Goal: Task Accomplishment & Management: Use online tool/utility

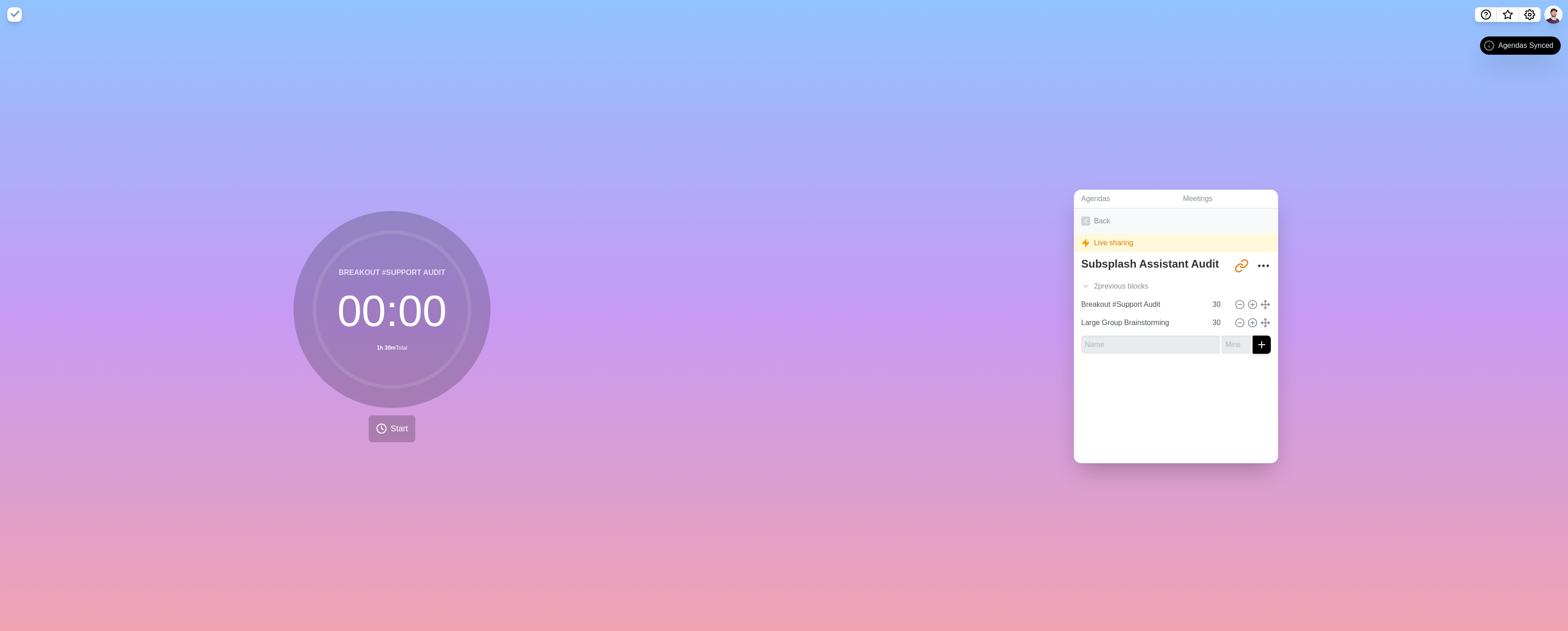
click at [1082, 217] on icon at bounding box center [1085, 221] width 9 height 9
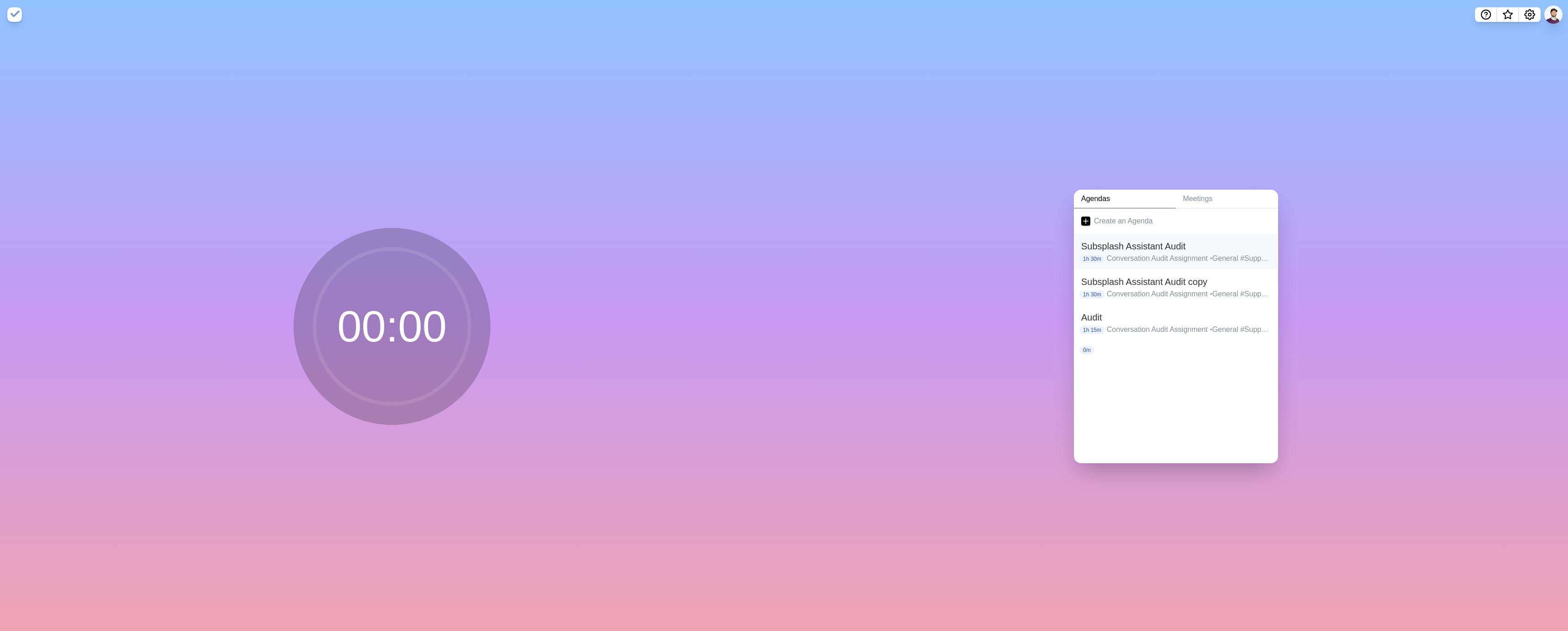
click at [1174, 244] on h2 "Subsplash Assistant Audit" at bounding box center [1176, 246] width 190 height 13
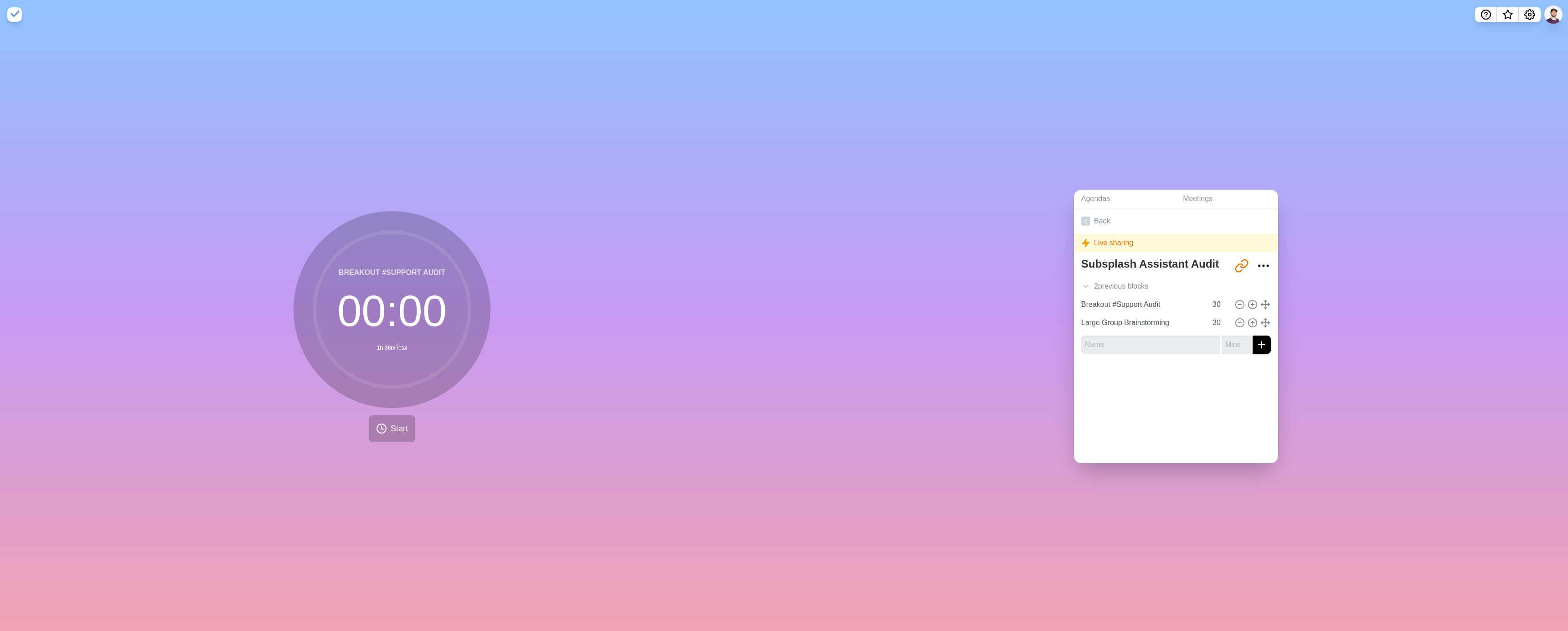
click at [1067, 291] on div "Agendas Meetings Back Live sharing Subsplash Assistant Audit [URL][DOMAIN_NAME]…" at bounding box center [1176, 330] width 784 height 602
click at [1085, 283] on icon at bounding box center [1085, 286] width 9 height 9
click at [1181, 300] on input "Conversation Audit Assignment" at bounding box center [1142, 305] width 130 height 18
drag, startPoint x: 1195, startPoint y: 422, endPoint x: 1248, endPoint y: 326, distance: 109.7
click at [1195, 420] on div at bounding box center [1175, 416] width 204 height 37
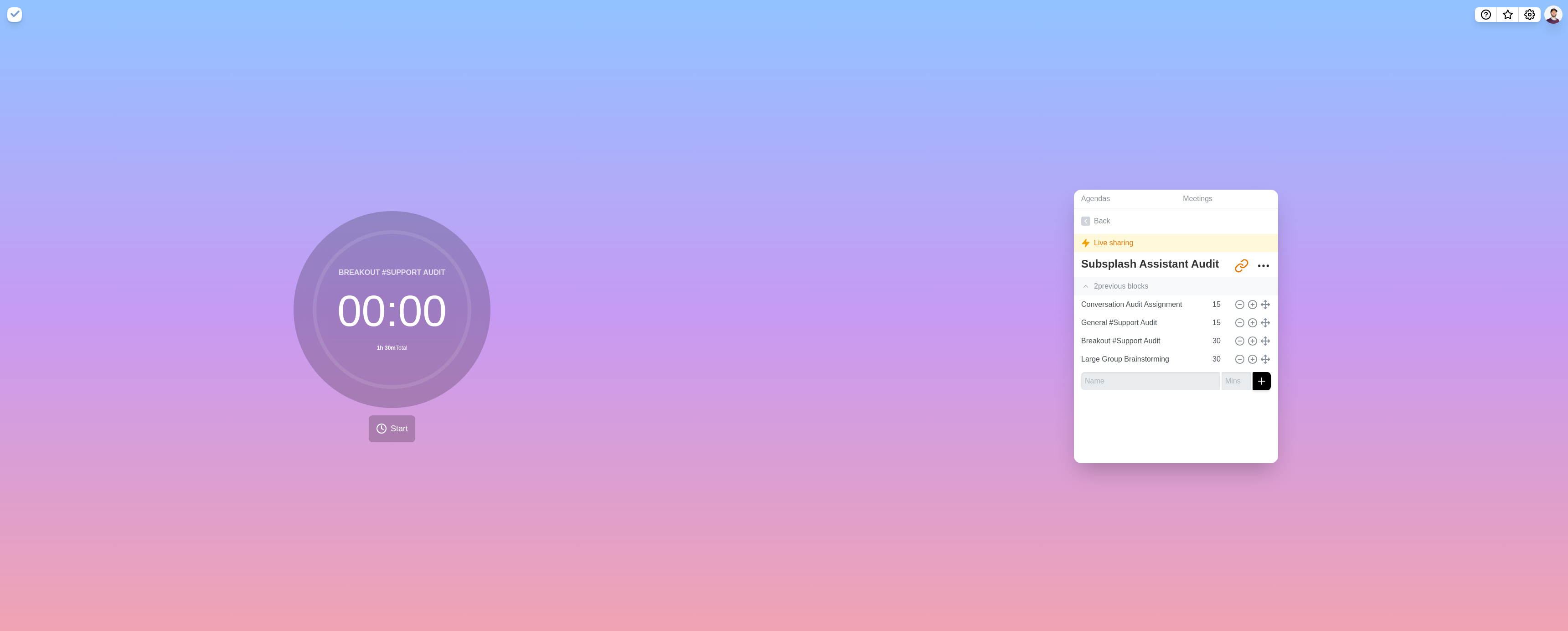
click at [1135, 244] on div "Live sharing" at bounding box center [1175, 243] width 204 height 18
click at [384, 410] on div "Breakout #Support Audit 00 : 00 1h 30m Total Start" at bounding box center [391, 327] width 197 height 231
click at [385, 419] on button "Start" at bounding box center [392, 429] width 46 height 27
click at [366, 429] on icon at bounding box center [373, 428] width 15 height 15
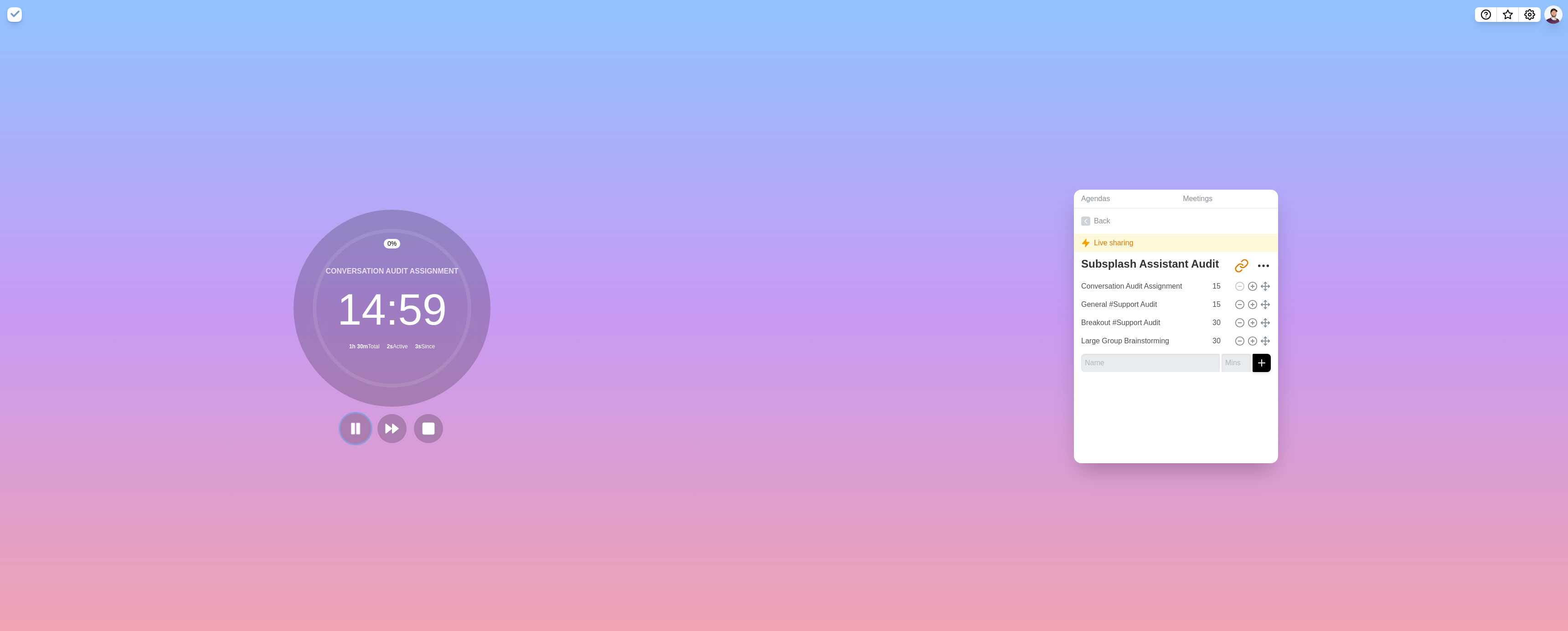
click at [348, 428] on icon at bounding box center [355, 428] width 15 height 15
